Goal: Task Accomplishment & Management: Use online tool/utility

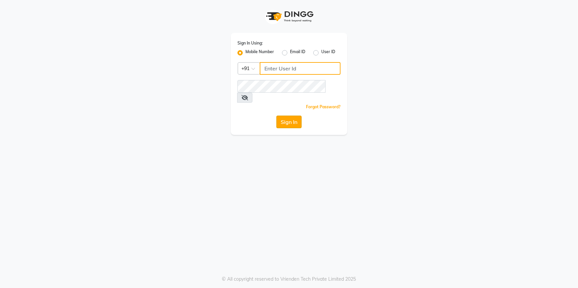
type input "9815075777"
click at [287, 116] on button "Sign In" at bounding box center [288, 122] width 25 height 13
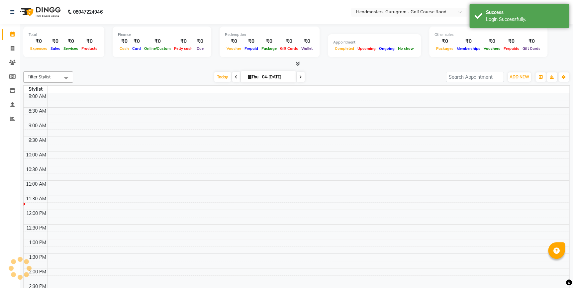
select select "en"
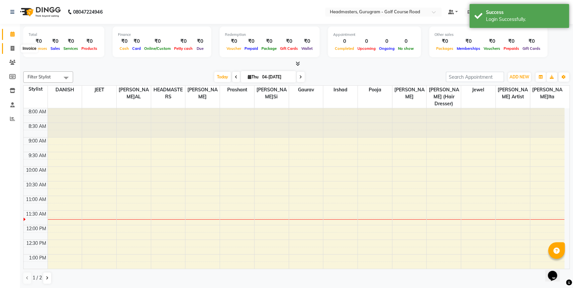
click at [14, 49] on icon at bounding box center [13, 48] width 4 height 5
select select "service"
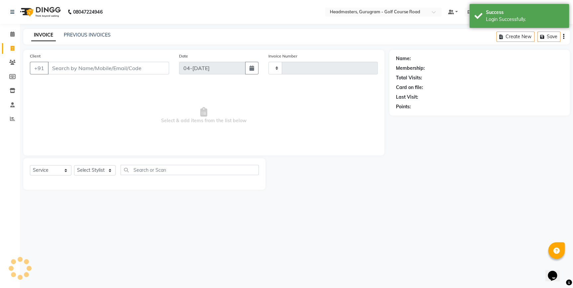
type input "2531"
select select "7134"
click at [141, 66] on input "Client" at bounding box center [109, 68] width 122 height 13
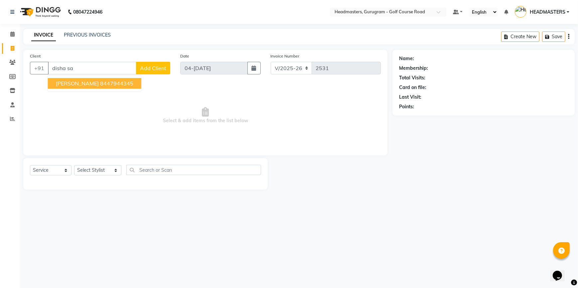
click at [75, 85] on span "[PERSON_NAME]" at bounding box center [77, 83] width 43 height 7
type input "8447944345"
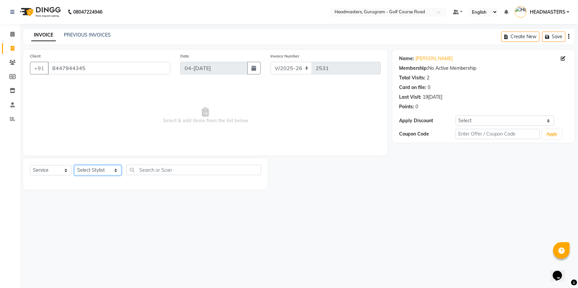
click at [110, 168] on select "Select Stylist [DEMOGRAPHIC_DATA] Esther Gaurav HEADMASTE[PERSON_NAME] Artis[PE…" at bounding box center [97, 170] width 47 height 10
select select "85240"
click at [74, 165] on select "Select Stylist [DEMOGRAPHIC_DATA] Esther Gaurav HEADMASTE[PERSON_NAME] Artis[PE…" at bounding box center [97, 170] width 47 height 10
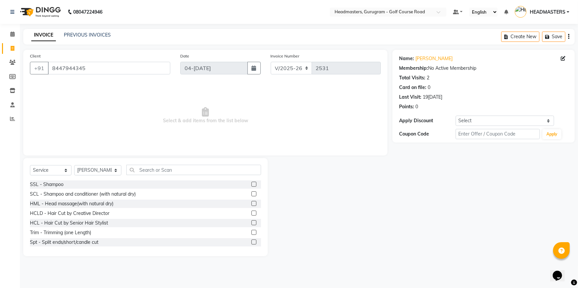
click at [251, 212] on label at bounding box center [253, 213] width 5 height 5
click at [251, 212] on input "checkbox" at bounding box center [253, 213] width 4 height 4
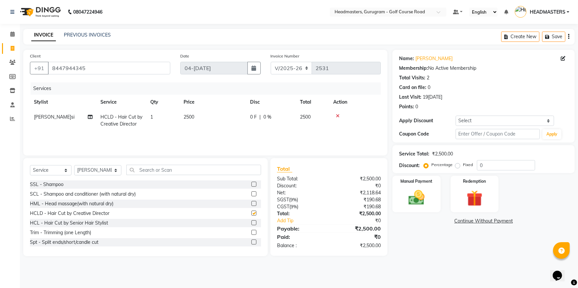
checkbox input "false"
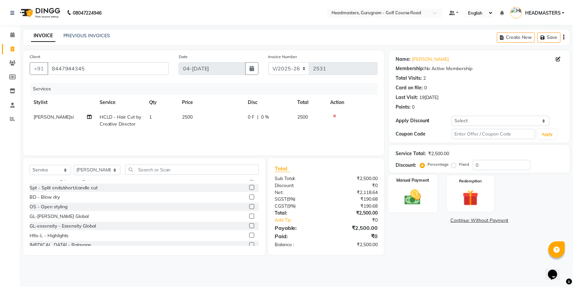
scroll to position [58, 0]
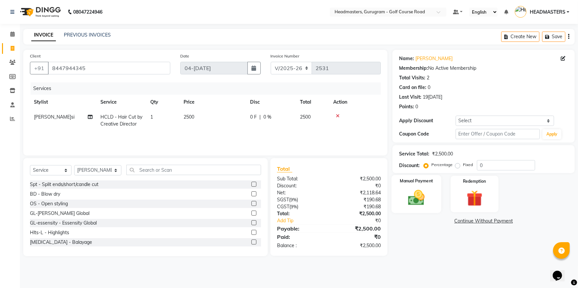
click at [420, 200] on img at bounding box center [416, 197] width 27 height 19
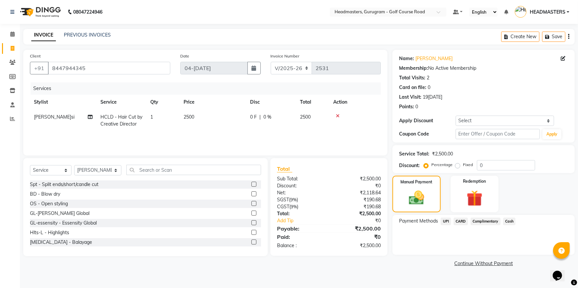
click at [464, 218] on span "CARD" at bounding box center [460, 222] width 14 height 8
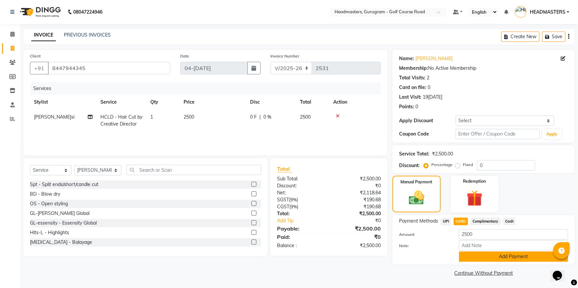
click at [460, 257] on button "Add Payment" at bounding box center [513, 257] width 109 height 10
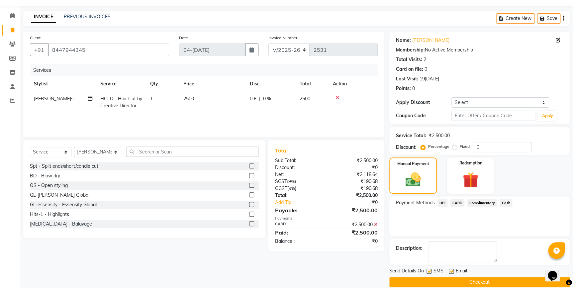
scroll to position [27, 0]
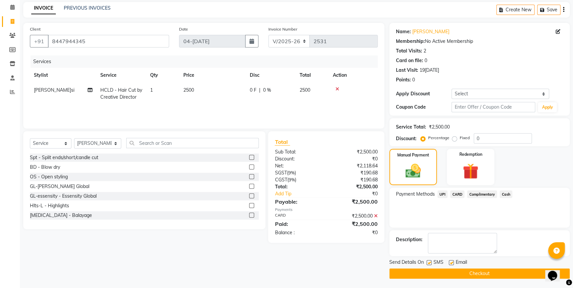
click at [455, 275] on button "Checkout" at bounding box center [480, 274] width 180 height 10
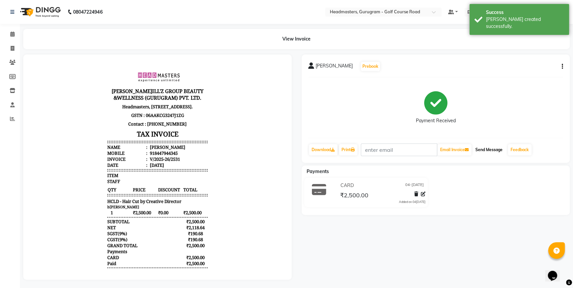
click at [490, 154] on button "Send Message" at bounding box center [489, 149] width 33 height 11
click at [15, 53] on link "Invoice" at bounding box center [10, 48] width 16 height 11
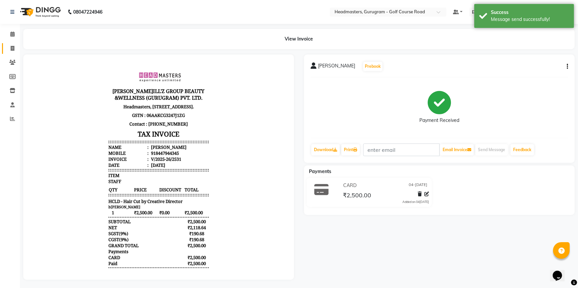
select select "service"
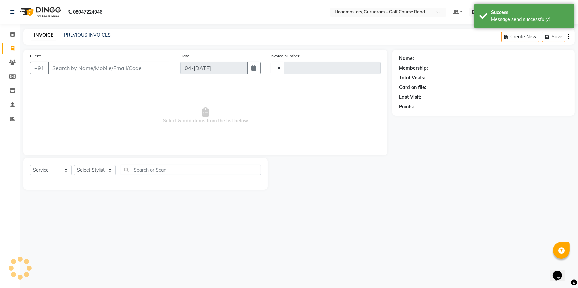
drag, startPoint x: 69, startPoint y: 65, endPoint x: 101, endPoint y: 63, distance: 31.7
click at [69, 65] on input "Client" at bounding box center [109, 68] width 122 height 13
type input "9"
type input "2532"
select select "7134"
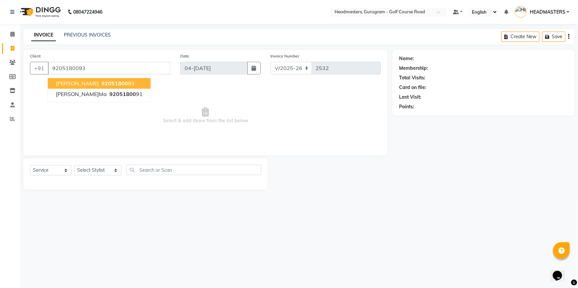
type input "9205180093"
click at [121, 85] on ngb-highlight "92051800 93" at bounding box center [117, 83] width 35 height 7
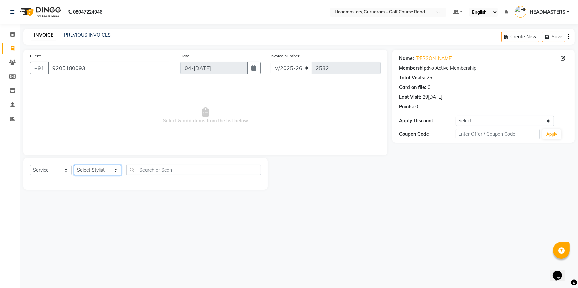
click at [81, 172] on select "Select Stylist [DEMOGRAPHIC_DATA] Esther Gaurav HEADMASTE[PERSON_NAME] Artis[PE…" at bounding box center [97, 170] width 47 height 10
select select "60936"
click at [74, 165] on select "Select Stylist [DEMOGRAPHIC_DATA] Esther Gaurav HEADMASTE[PERSON_NAME] Artis[PE…" at bounding box center [97, 170] width 47 height 10
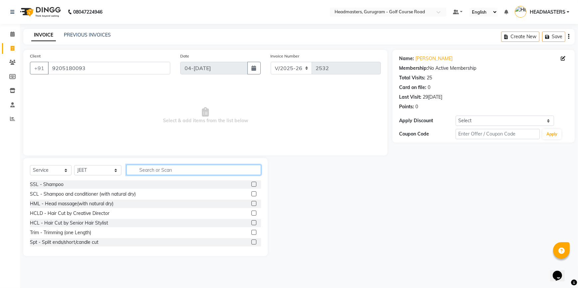
click at [164, 171] on input "text" at bounding box center [193, 170] width 135 height 10
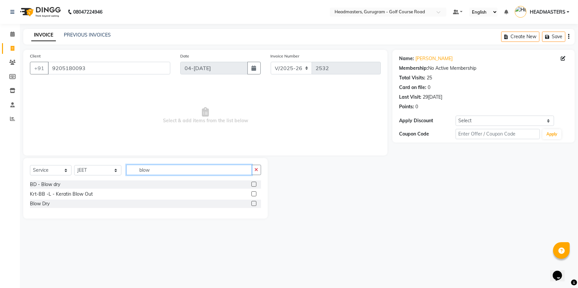
type input "blow"
click at [255, 185] on label at bounding box center [253, 184] width 5 height 5
click at [255, 185] on input "checkbox" at bounding box center [253, 184] width 4 height 4
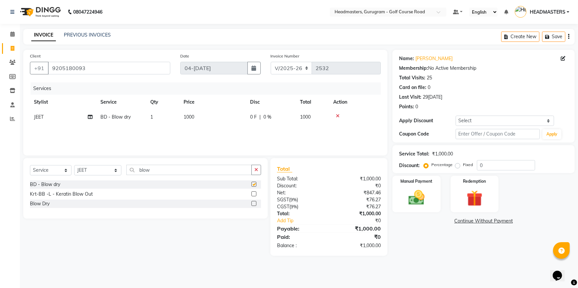
checkbox input "false"
click at [170, 174] on input "blow" at bounding box center [188, 170] width 125 height 10
type input "b"
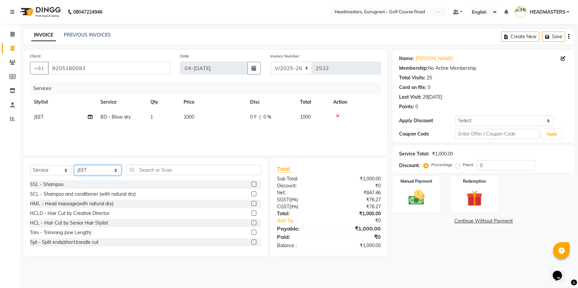
click at [109, 172] on select "Select Stylist [DEMOGRAPHIC_DATA] Esther Gaurav HEADMASTE[PERSON_NAME] Artis[PE…" at bounding box center [97, 170] width 47 height 10
select select "85837"
click at [74, 165] on select "Select Stylist [DEMOGRAPHIC_DATA] Esther Gaurav HEADMASTE[PERSON_NAME] Artis[PE…" at bounding box center [97, 170] width 47 height 10
click at [157, 170] on input "text" at bounding box center [193, 170] width 135 height 10
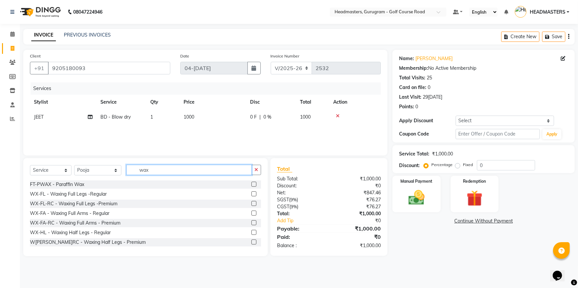
type input "wax"
click at [251, 221] on label at bounding box center [253, 222] width 5 height 5
click at [251, 221] on input "checkbox" at bounding box center [253, 223] width 4 height 4
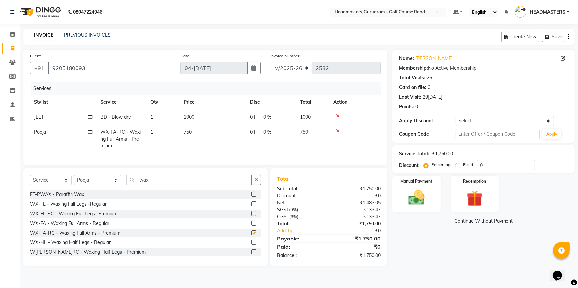
checkbox input "false"
click at [150, 182] on input "wax" at bounding box center [188, 180] width 125 height 10
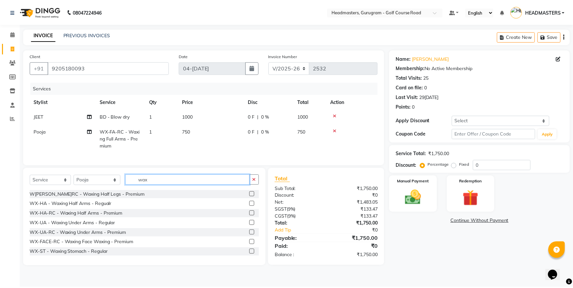
scroll to position [60, 0]
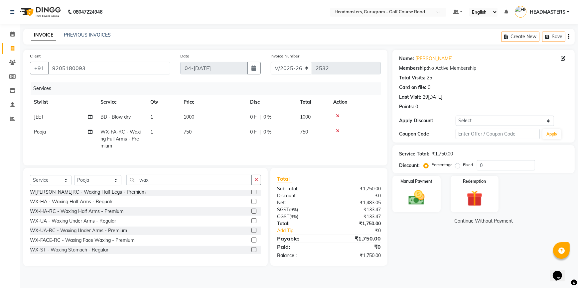
click at [253, 235] on div at bounding box center [256, 231] width 10 height 8
click at [251, 233] on label at bounding box center [253, 230] width 5 height 5
click at [251, 233] on input "checkbox" at bounding box center [253, 231] width 4 height 4
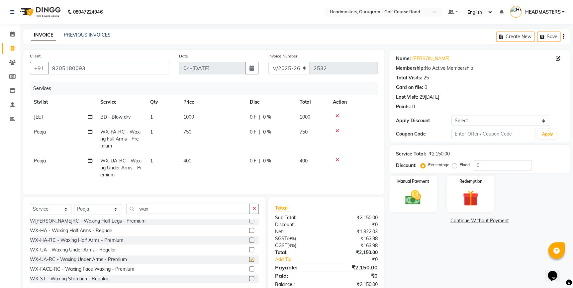
scroll to position [37, 0]
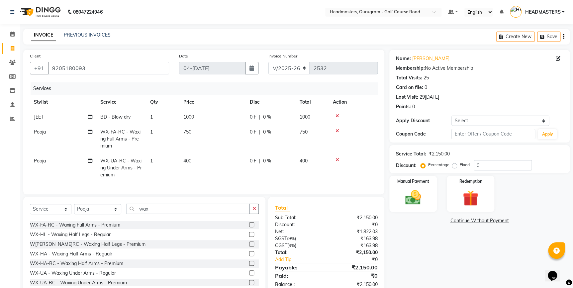
checkbox input "false"
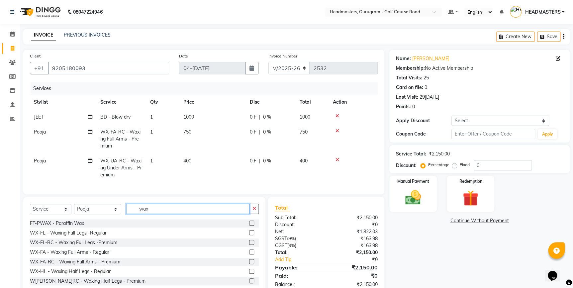
click at [152, 214] on input "wax" at bounding box center [188, 209] width 124 height 10
type input "w"
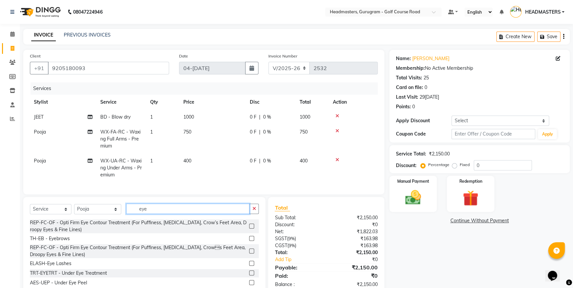
type input "eye"
click at [249, 241] on label at bounding box center [251, 238] width 5 height 5
click at [249, 241] on input "checkbox" at bounding box center [251, 239] width 4 height 4
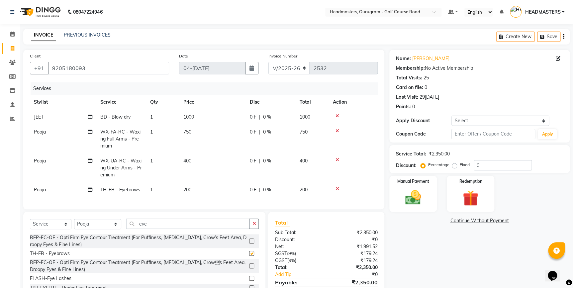
checkbox input "false"
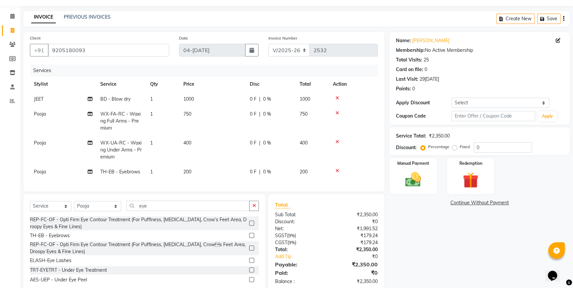
scroll to position [37, 0]
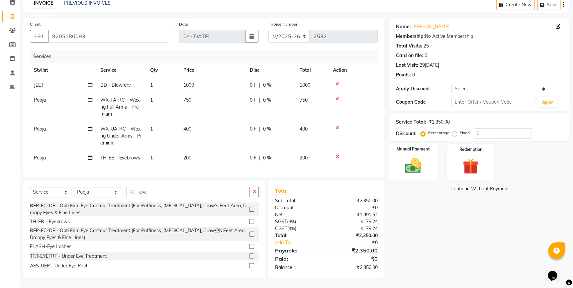
click at [414, 163] on img at bounding box center [413, 165] width 27 height 19
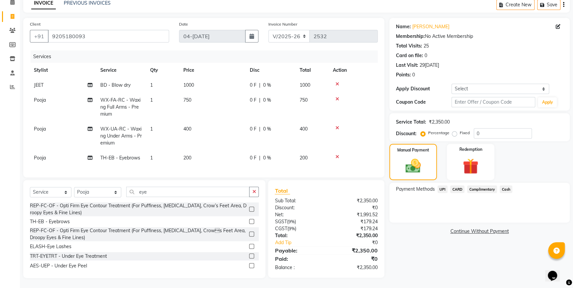
click at [446, 186] on span "UPI" at bounding box center [443, 189] width 10 height 8
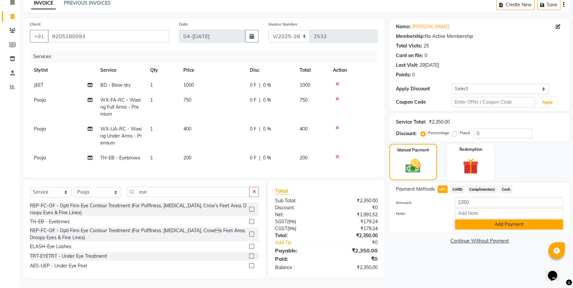
click at [471, 220] on button "Add Payment" at bounding box center [509, 224] width 108 height 10
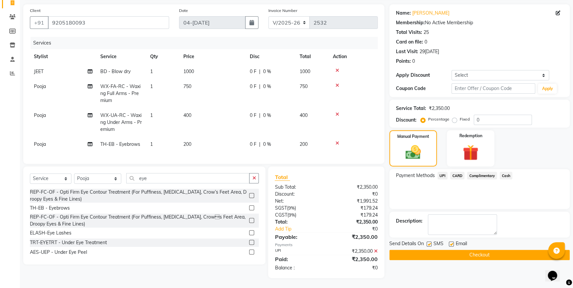
scroll to position [50, 0]
click at [469, 254] on button "Checkout" at bounding box center [480, 255] width 180 height 10
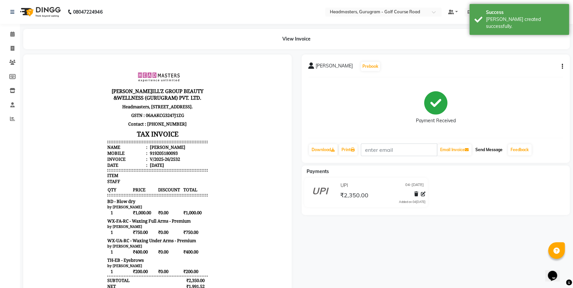
click at [491, 150] on button "Send Message" at bounding box center [489, 149] width 33 height 11
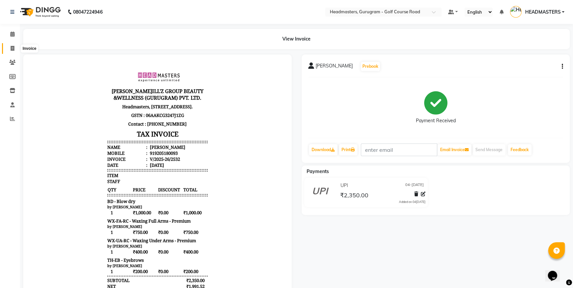
click at [11, 50] on icon at bounding box center [13, 48] width 4 height 5
select select "7134"
select select "service"
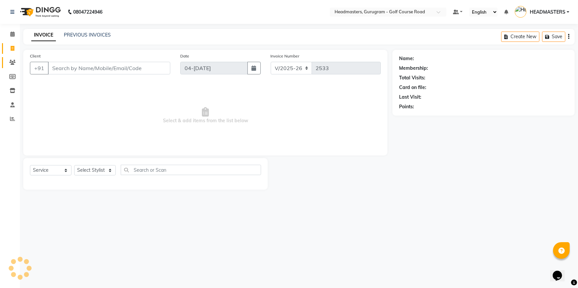
click at [13, 66] on link "Clients" at bounding box center [10, 62] width 16 height 11
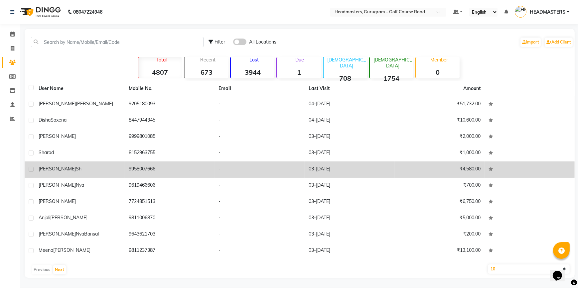
click at [66, 169] on div "[PERSON_NAME]sh" at bounding box center [80, 169] width 82 height 7
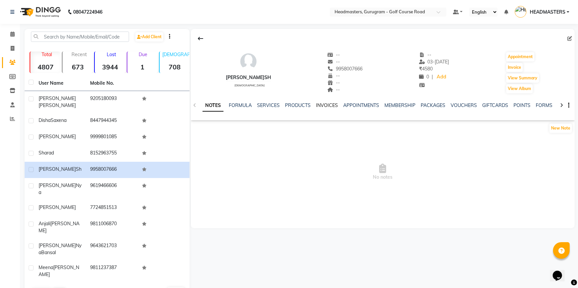
click at [325, 103] on link "INVOICES" at bounding box center [327, 105] width 22 height 6
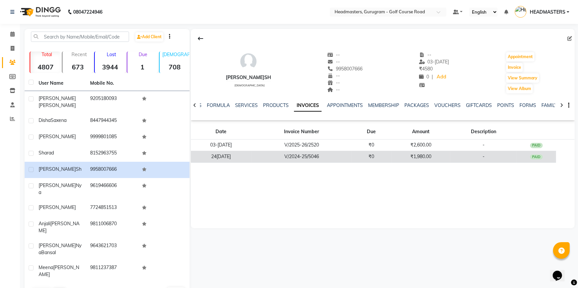
click at [316, 153] on td "V/2024-25/5046" at bounding box center [301, 157] width 100 height 12
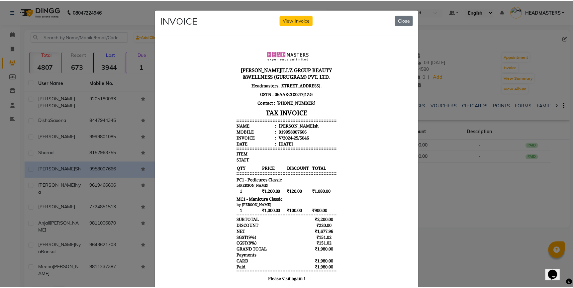
scroll to position [5, 0]
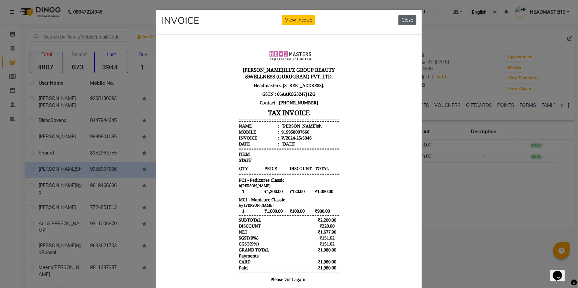
click at [402, 16] on button "Close" at bounding box center [407, 20] width 18 height 10
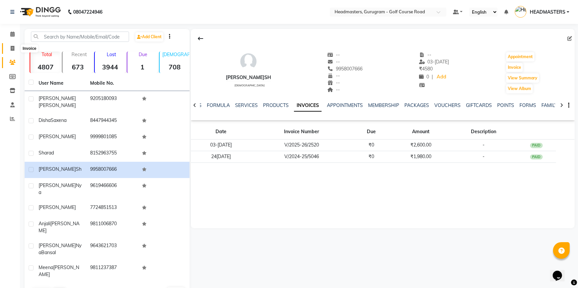
click at [13, 46] on icon at bounding box center [13, 48] width 4 height 5
select select "service"
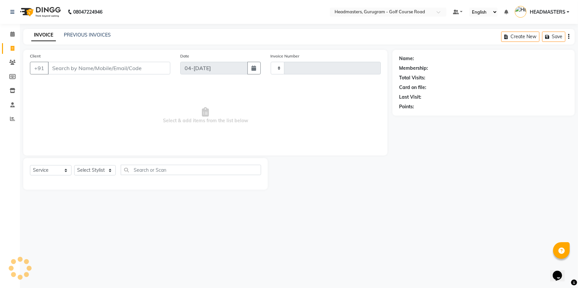
type input "2533"
select select "7134"
click at [10, 58] on link "Clients" at bounding box center [10, 62] width 16 height 11
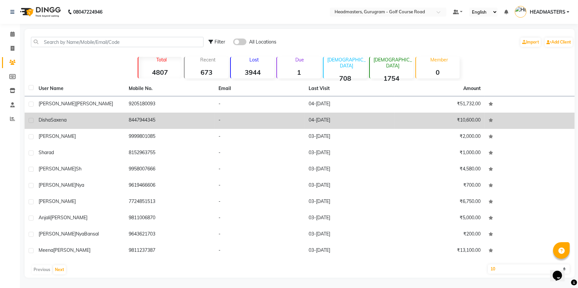
click at [70, 121] on div "[PERSON_NAME]" at bounding box center [80, 120] width 82 height 7
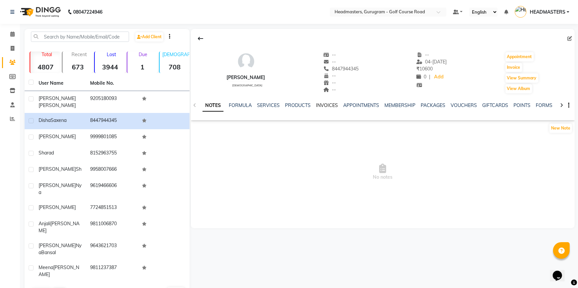
click at [319, 105] on link "INVOICES" at bounding box center [327, 105] width 22 height 6
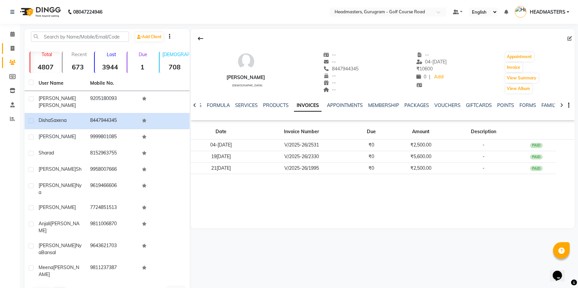
click at [10, 44] on link "Invoice" at bounding box center [10, 48] width 16 height 11
select select "service"
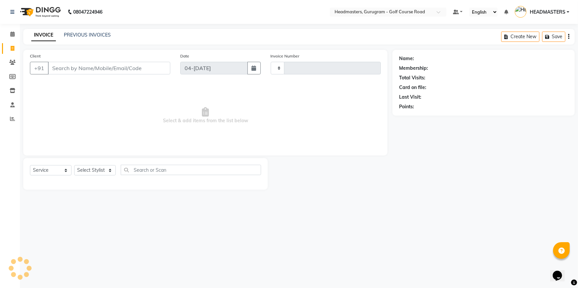
type input "2533"
select select "7134"
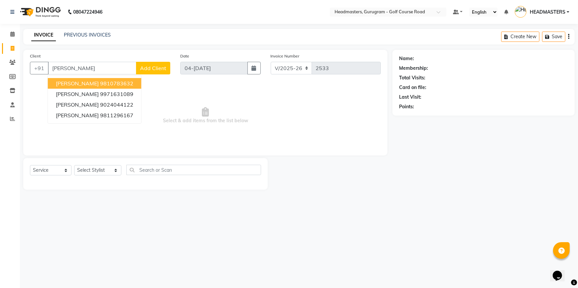
click at [73, 68] on input "[PERSON_NAME]" at bounding box center [92, 68] width 88 height 13
type input "t"
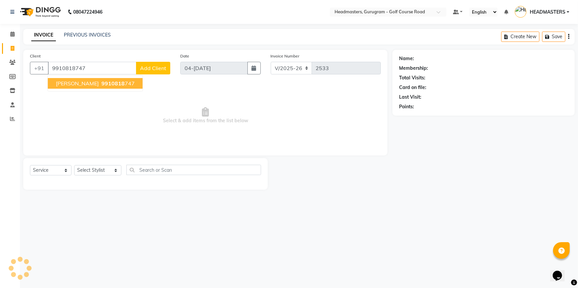
type input "9910818747"
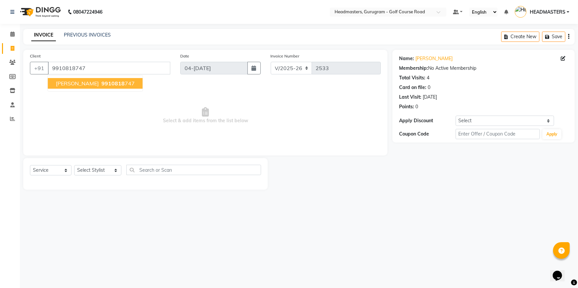
click at [66, 79] on button "[PERSON_NAME]al 9910818 747" at bounding box center [95, 83] width 95 height 11
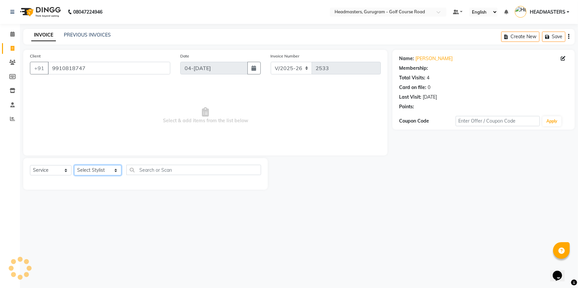
click at [88, 167] on select "Select Stylist [DEMOGRAPHIC_DATA] Esther Gaurav HEADMASTE[PERSON_NAME] Artis[PE…" at bounding box center [97, 170] width 47 height 10
select select "85240"
click at [74, 165] on select "Select Stylist [DEMOGRAPHIC_DATA] Esther Gaurav HEADMASTE[PERSON_NAME] Artis[PE…" at bounding box center [97, 170] width 47 height 10
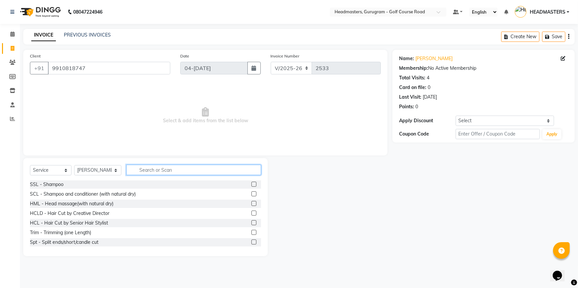
click at [145, 168] on input "text" at bounding box center [193, 170] width 135 height 10
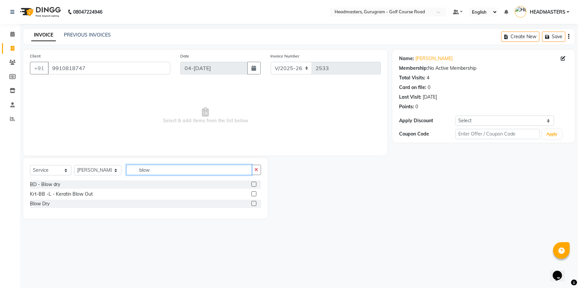
type input "blow"
click at [255, 203] on label at bounding box center [253, 203] width 5 height 5
click at [255, 203] on input "checkbox" at bounding box center [253, 204] width 4 height 4
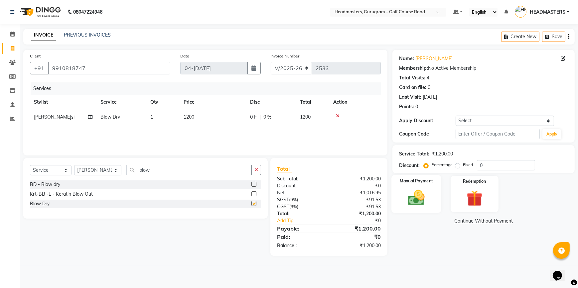
checkbox input "false"
click at [414, 202] on img at bounding box center [416, 197] width 27 height 19
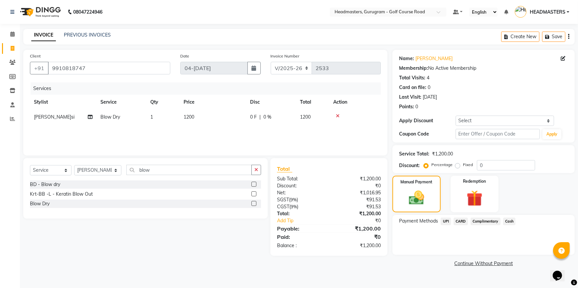
click at [467, 222] on span "CARD" at bounding box center [460, 222] width 14 height 8
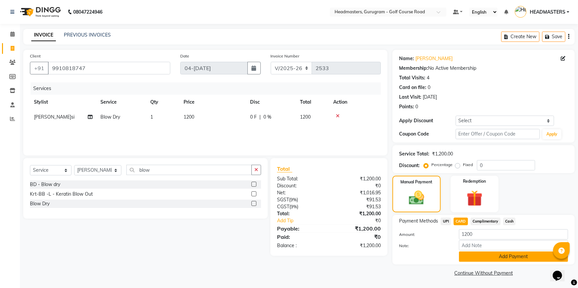
click at [476, 260] on button "Add Payment" at bounding box center [513, 257] width 109 height 10
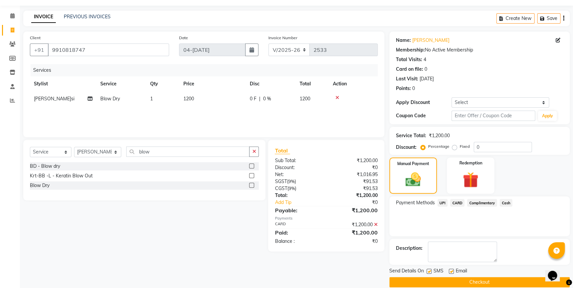
scroll to position [27, 0]
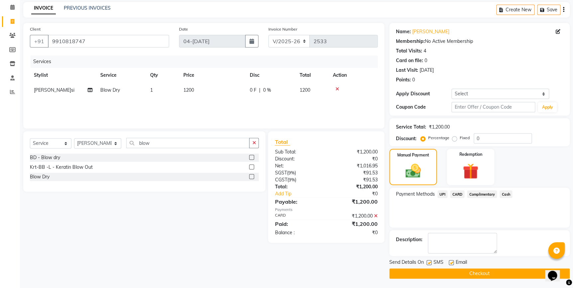
click at [456, 274] on button "Checkout" at bounding box center [480, 274] width 180 height 10
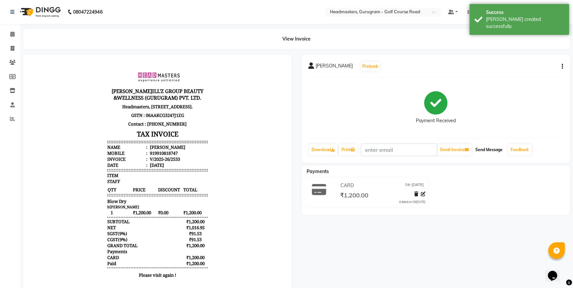
click at [480, 151] on button "Send Message" at bounding box center [489, 149] width 33 height 11
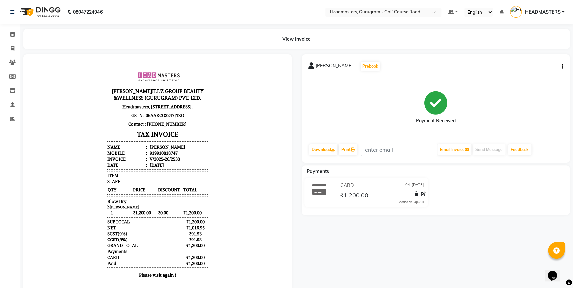
drag, startPoint x: 9, startPoint y: 181, endPoint x: 159, endPoint y: 9, distance: 228.3
click at [12, 179] on div "Calendar Invoice Clients Members Inventory Staff Reports Completed InProgress U…" at bounding box center [45, 158] width 90 height 278
drag, startPoint x: 7, startPoint y: 46, endPoint x: 13, endPoint y: 54, distance: 10.6
click at [7, 46] on span at bounding box center [13, 49] width 12 height 8
select select "service"
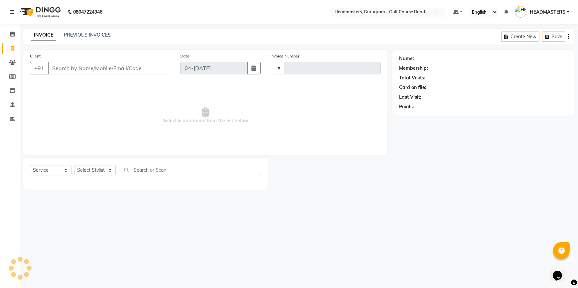
type input "2534"
select select "7134"
click at [70, 71] on input "Client" at bounding box center [109, 68] width 122 height 13
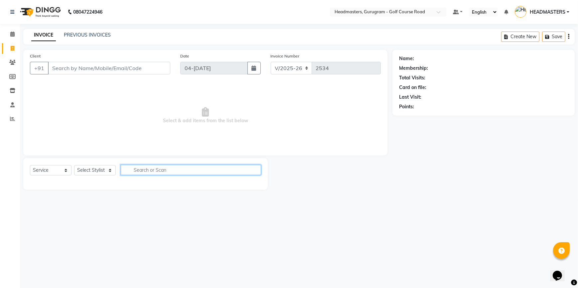
click at [165, 168] on input "text" at bounding box center [191, 170] width 140 height 10
type input "body polish"
drag, startPoint x: 75, startPoint y: 167, endPoint x: 83, endPoint y: 174, distance: 10.4
click at [75, 167] on select "Select Stylist [DEMOGRAPHIC_DATA] Esther Gaurav HEADMASTE[PERSON_NAME] Artis[PE…" at bounding box center [97, 170] width 47 height 10
click at [74, 165] on select "Select Stylist [DEMOGRAPHIC_DATA] Esther Gaurav HEADMASTE[PERSON_NAME] Artis[PE…" at bounding box center [97, 170] width 47 height 10
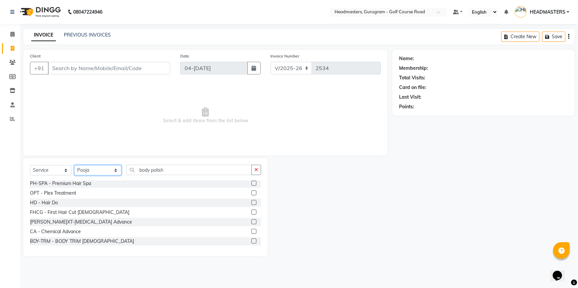
scroll to position [574, 0]
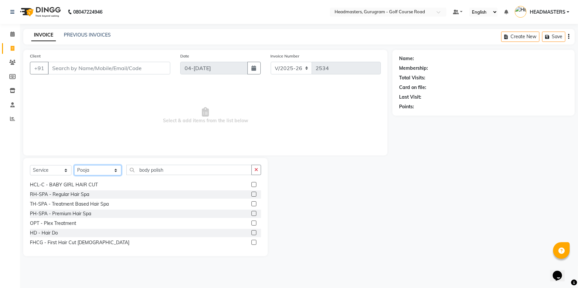
select select "65334"
